Goal: Task Accomplishment & Management: Manage account settings

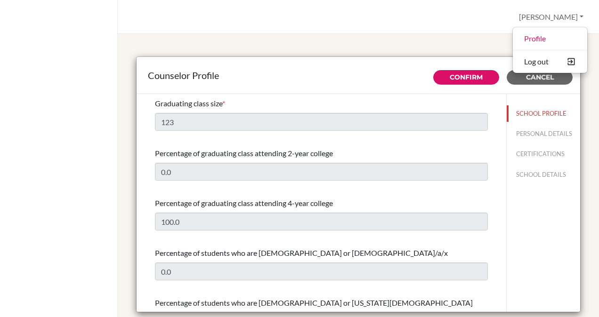
select select "0"
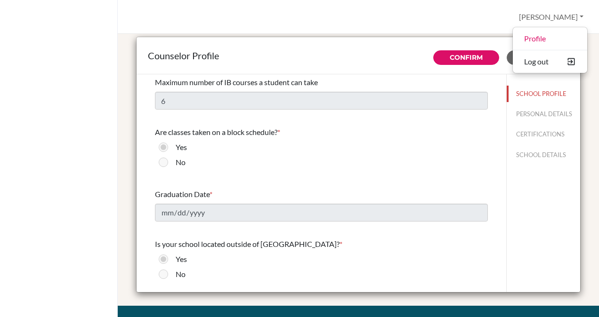
click at [476, 5] on div "Bhavya Profile Log out Your browser is not supported by BridgeU. Please use Int…" at bounding box center [358, 17] width 481 height 34
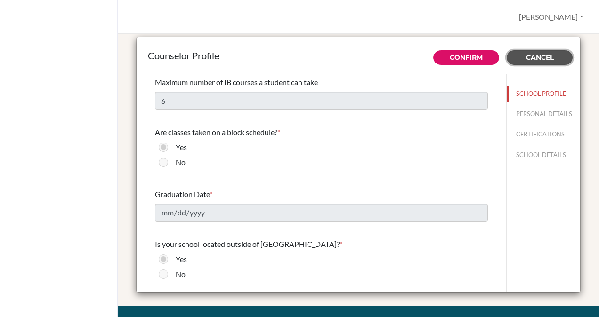
click at [529, 57] on span "Cancel" at bounding box center [540, 57] width 28 height 8
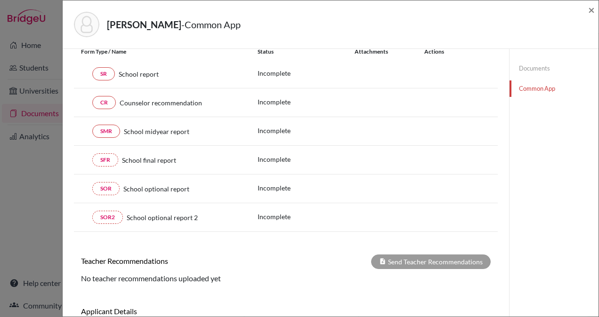
scroll to position [118, 0]
click at [103, 74] on link "SR" at bounding box center [103, 73] width 23 height 13
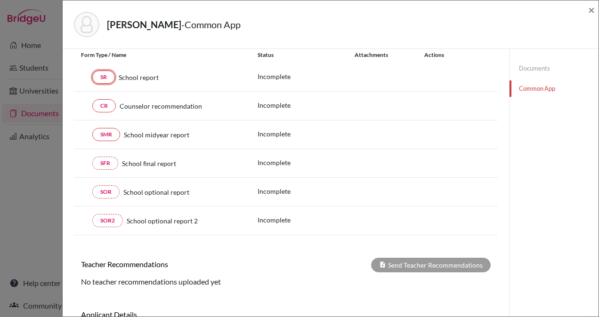
scroll to position [182, 0]
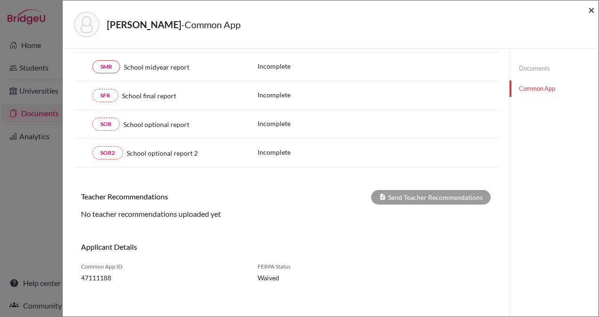
click at [588, 11] on span "×" at bounding box center [591, 10] width 7 height 14
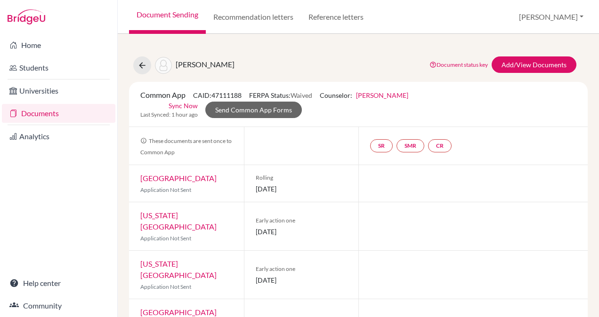
click at [179, 105] on link "Sync Now" at bounding box center [183, 106] width 29 height 10
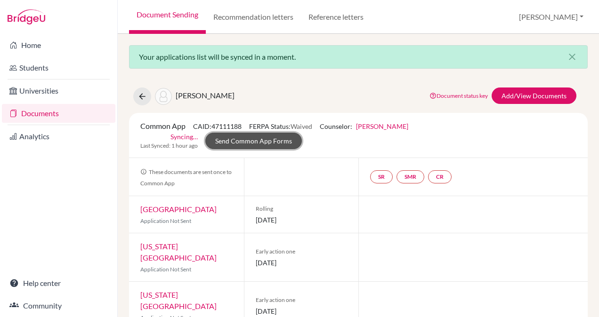
click at [285, 145] on link "Send Common App Forms" at bounding box center [253, 141] width 97 height 16
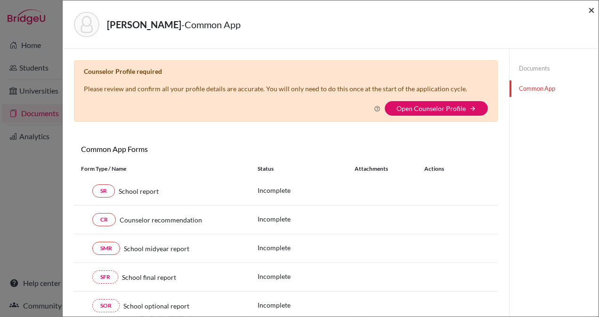
click at [591, 8] on span "×" at bounding box center [591, 10] width 7 height 14
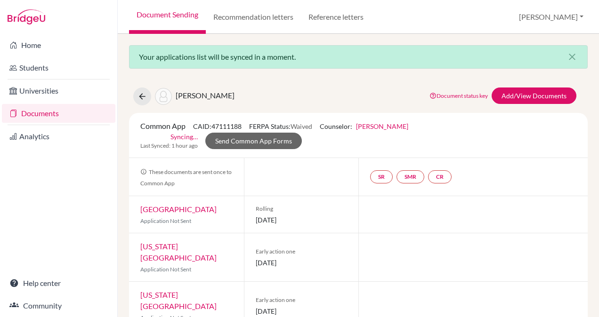
click at [320, 189] on div at bounding box center [301, 177] width 115 height 38
click at [257, 148] on link "Send Common App Forms" at bounding box center [253, 141] width 97 height 16
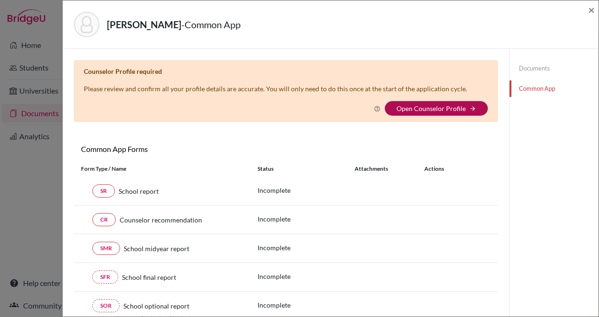
click at [421, 110] on link "Open Counselor Profile" at bounding box center [430, 109] width 69 height 8
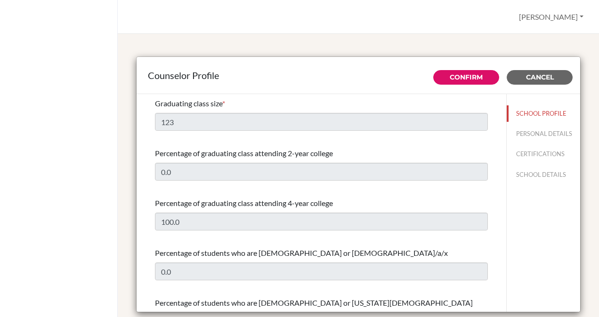
select select "0"
click at [365, 90] on div "Counselor Profile" at bounding box center [359, 75] width 444 height 37
click at [526, 76] on span "Cancel" at bounding box center [540, 77] width 28 height 8
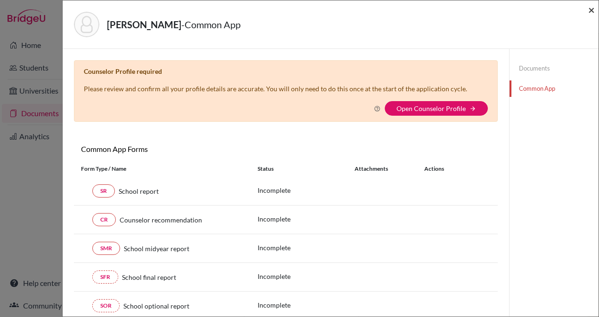
click at [592, 9] on span "×" at bounding box center [591, 10] width 7 height 14
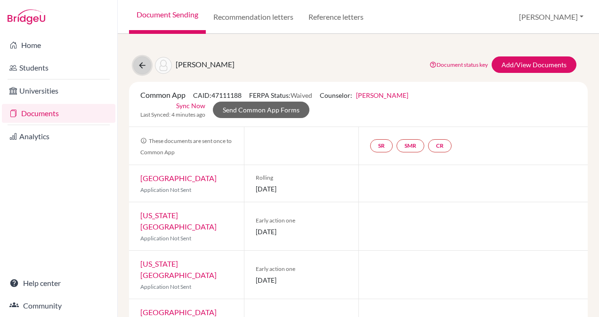
click at [143, 62] on icon at bounding box center [141, 65] width 9 height 9
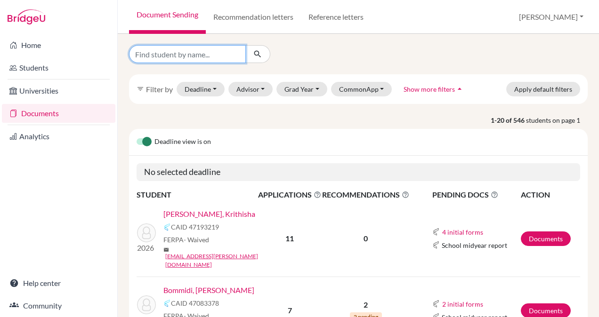
click at [180, 55] on input "Find student by name..." at bounding box center [187, 54] width 117 height 18
type input "fardeen"
click button "submit" at bounding box center [257, 54] width 25 height 18
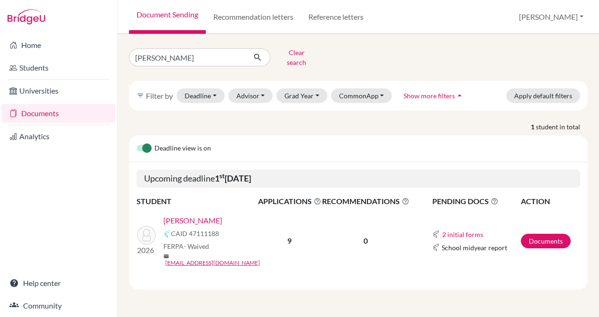
click at [201, 215] on link "Durgam, Fardeen" at bounding box center [192, 220] width 59 height 11
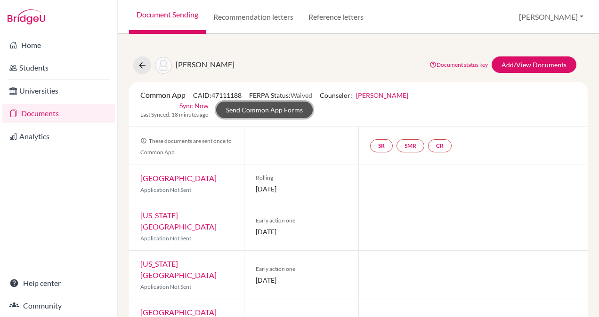
click at [296, 114] on link "Send Common App Forms" at bounding box center [264, 110] width 97 height 16
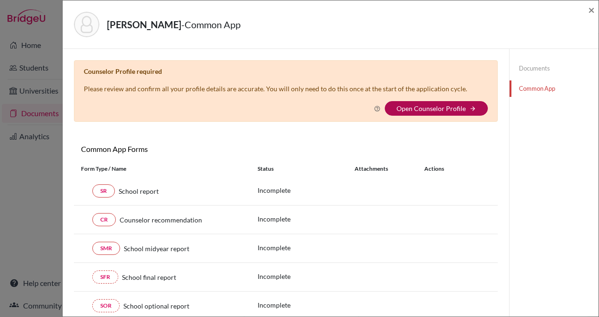
click at [419, 110] on link "Open Counselor Profile" at bounding box center [430, 109] width 69 height 8
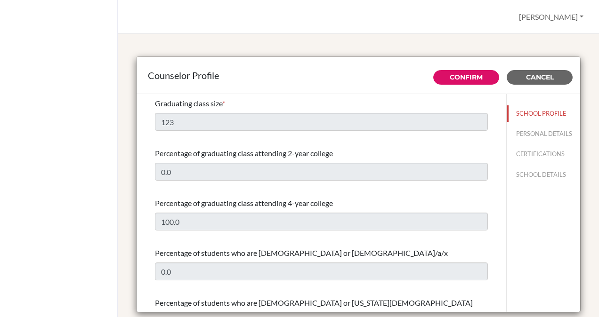
select select "0"
click at [518, 135] on button "PERSONAL DETAILS" at bounding box center [543, 134] width 73 height 16
type input "[PERSON_NAME]"
type input "Advisor"
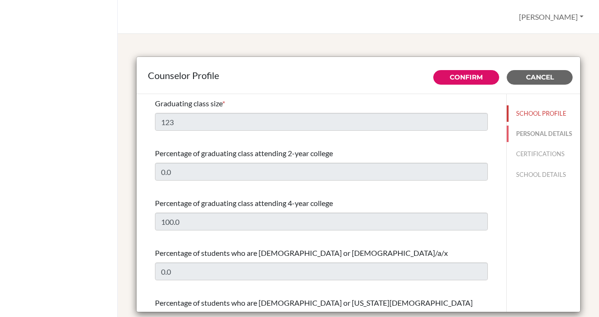
type input "91.9704093930"
type input "[PERSON_NAME][EMAIL_ADDRESS][PERSON_NAME][DOMAIN_NAME]"
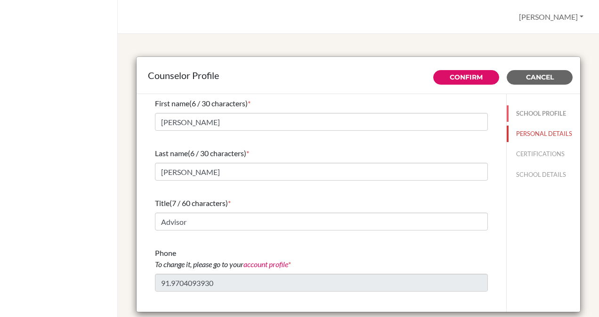
click at [510, 108] on button "SCHOOL PROFILE" at bounding box center [543, 113] width 73 height 16
type input "123"
type input "0.0"
type input "100.0"
type input "0.0"
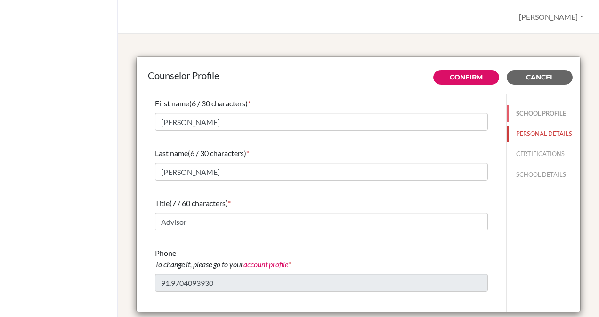
type input "7.0"
select select "0"
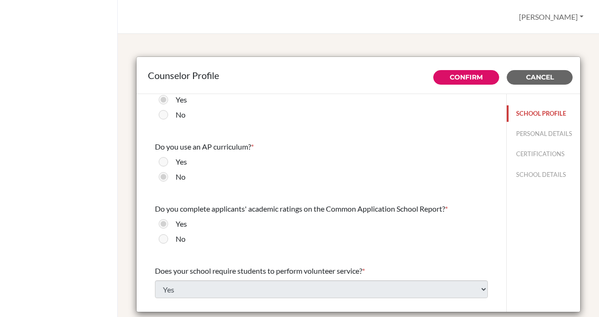
scroll to position [1109, 0]
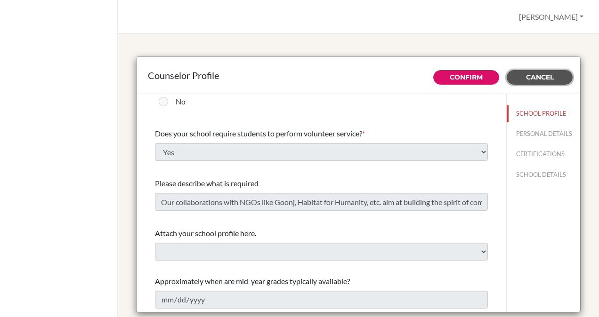
click at [526, 75] on span "Cancel" at bounding box center [540, 77] width 28 height 8
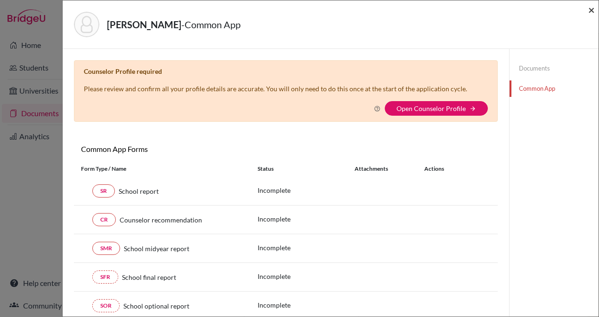
click at [590, 9] on span "×" at bounding box center [591, 10] width 7 height 14
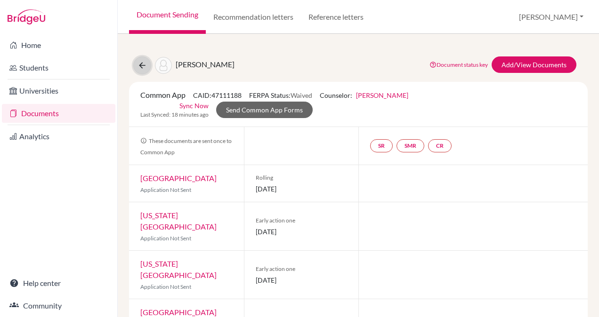
click at [138, 60] on button at bounding box center [142, 66] width 18 height 18
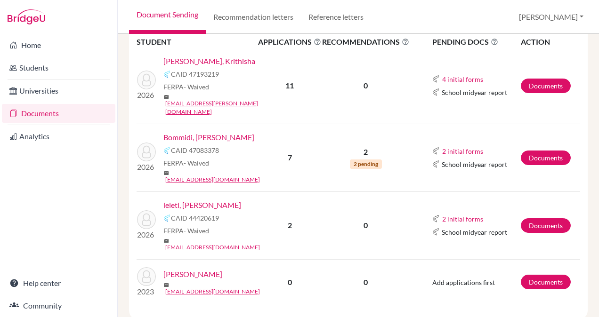
scroll to position [156, 0]
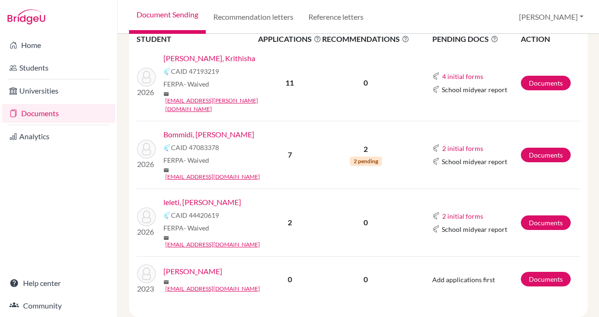
click at [189, 197] on link "leleti, [PERSON_NAME]" at bounding box center [202, 202] width 78 height 11
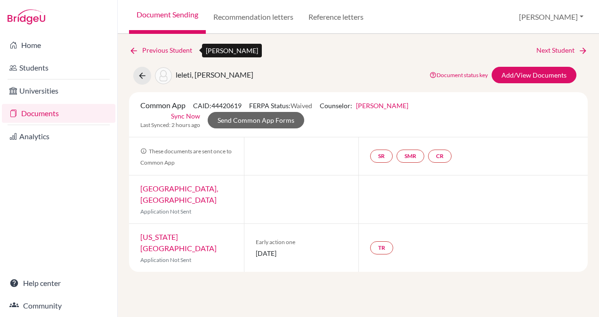
click at [156, 48] on link "Previous Student" at bounding box center [164, 50] width 71 height 10
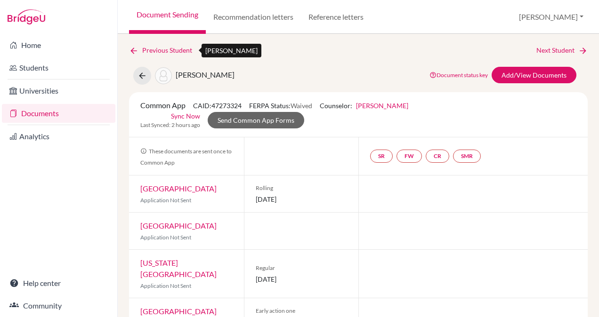
click at [157, 47] on link "Previous Student" at bounding box center [164, 50] width 71 height 10
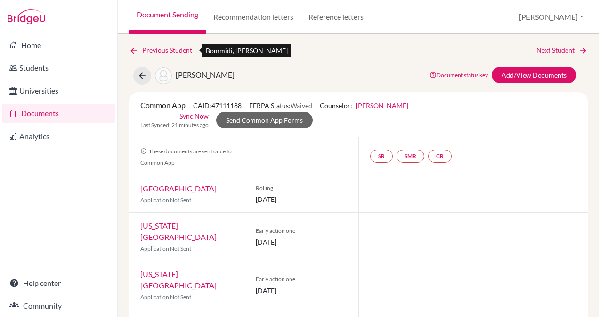
click at [143, 52] on link "Previous Student" at bounding box center [164, 50] width 71 height 10
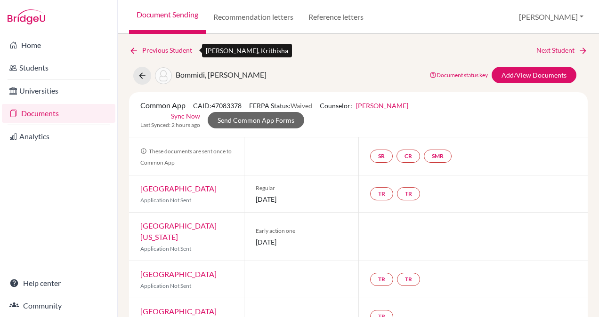
click at [149, 49] on link "Previous Student" at bounding box center [164, 50] width 71 height 10
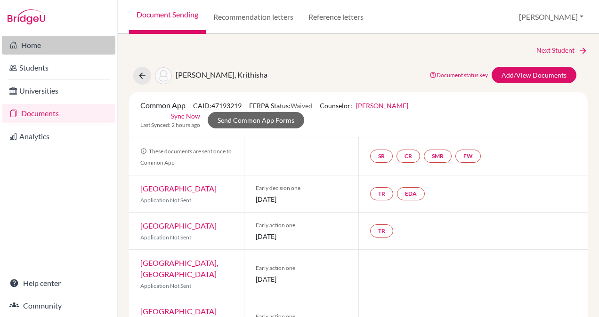
click at [69, 49] on link "Home" at bounding box center [58, 45] width 113 height 19
